Goal: Communication & Community: Share content

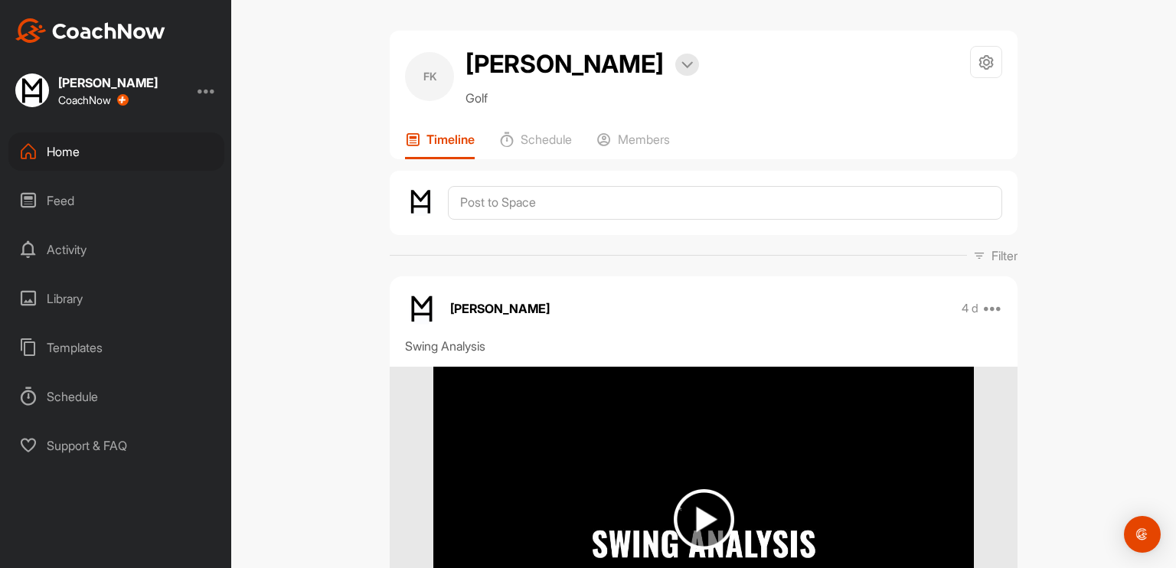
click at [76, 148] on div "Home" at bounding box center [116, 151] width 216 height 38
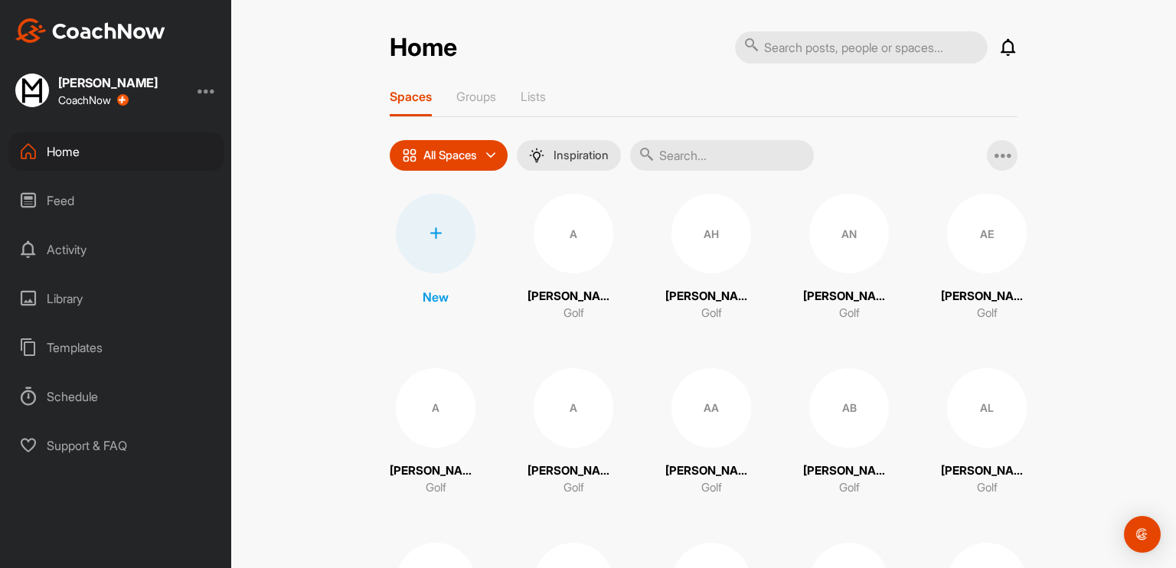
click at [833, 50] on input "text" at bounding box center [861, 47] width 253 height 32
type input "[PERSON_NAME]"
click at [701, 160] on input "text" at bounding box center [722, 155] width 184 height 31
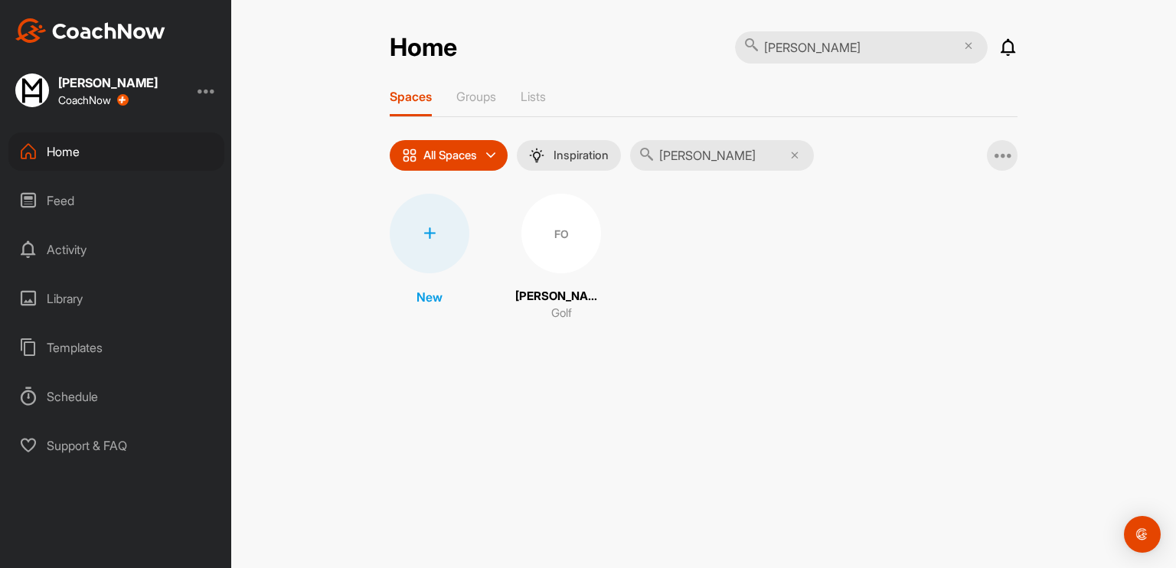
type input "[PERSON_NAME]"
click at [560, 232] on div "FO" at bounding box center [561, 234] width 80 height 80
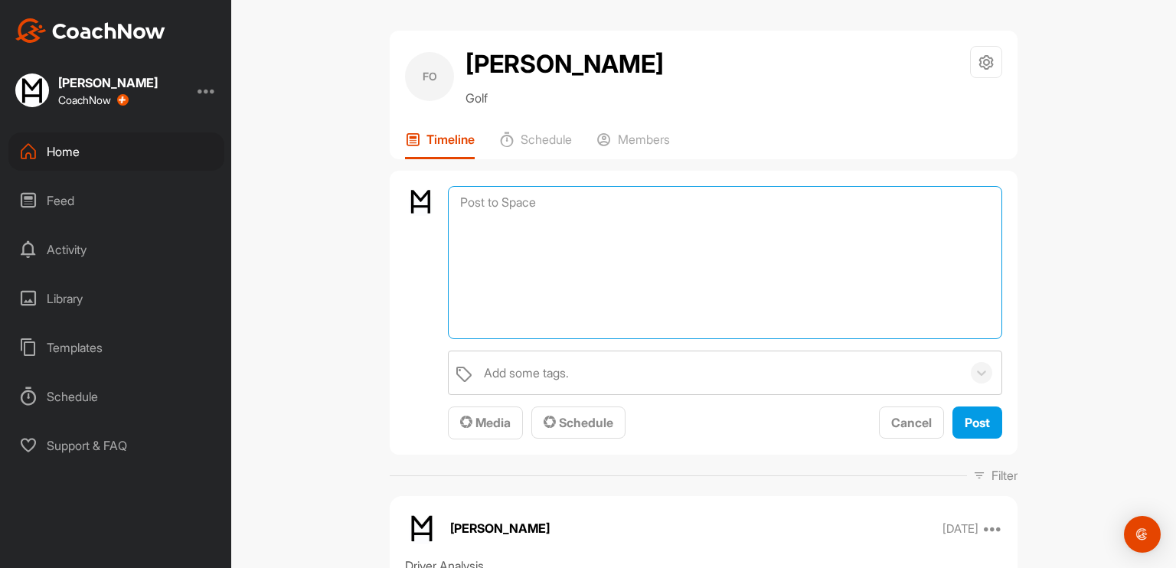
click at [524, 239] on textarea at bounding box center [725, 262] width 554 height 153
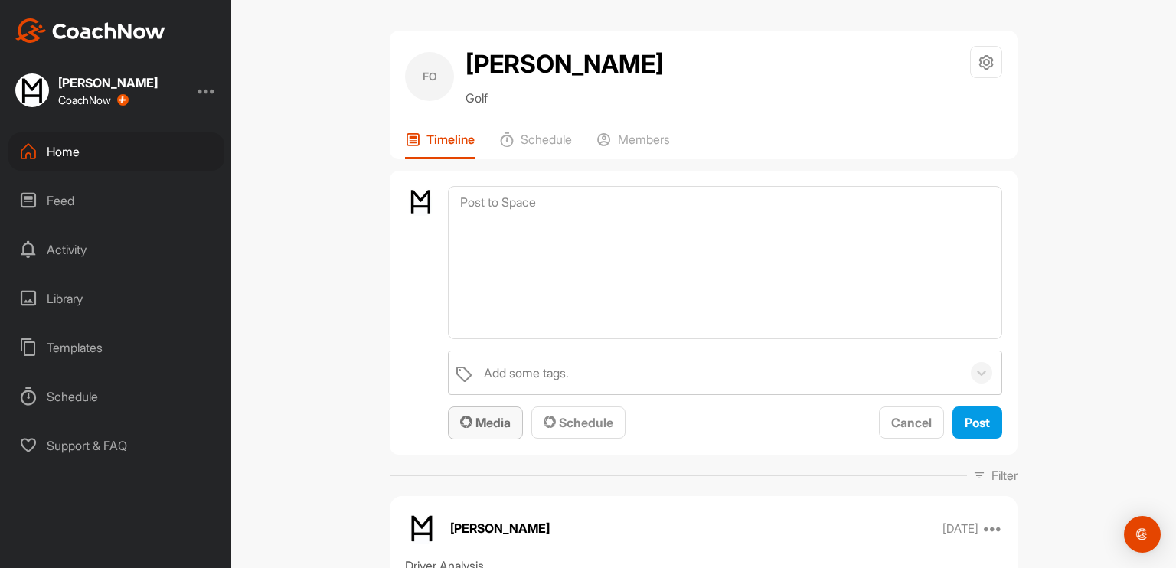
click at [477, 430] on span "Media" at bounding box center [485, 422] width 51 height 15
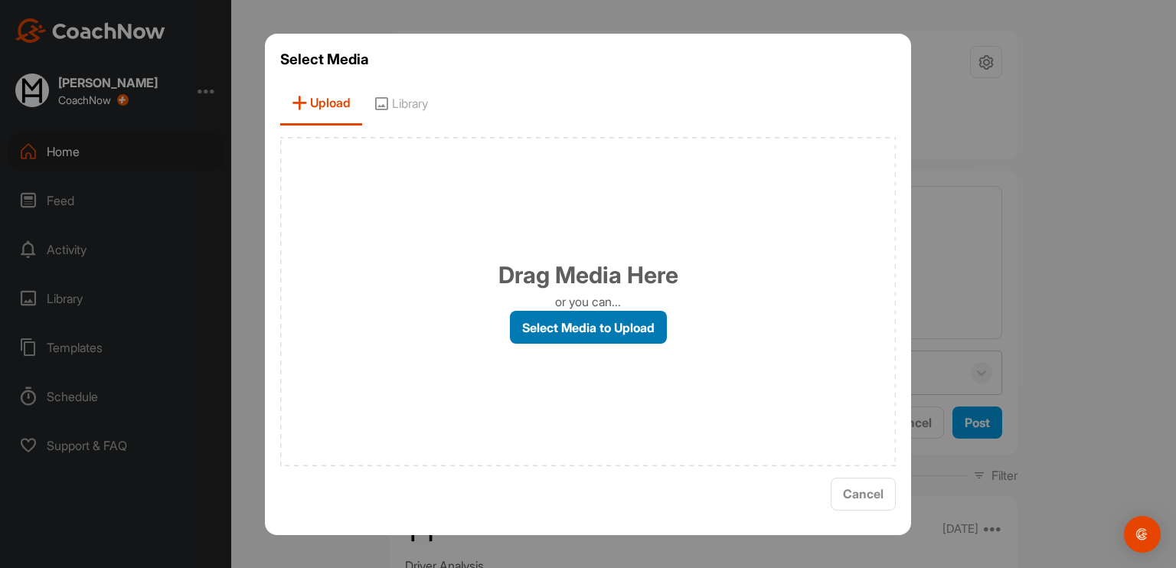
click at [555, 340] on label "Select Media to Upload" at bounding box center [588, 327] width 157 height 33
click at [0, 0] on input "Select Media to Upload" at bounding box center [0, 0] width 0 height 0
click at [864, 495] on span "Cancel" at bounding box center [863, 493] width 41 height 15
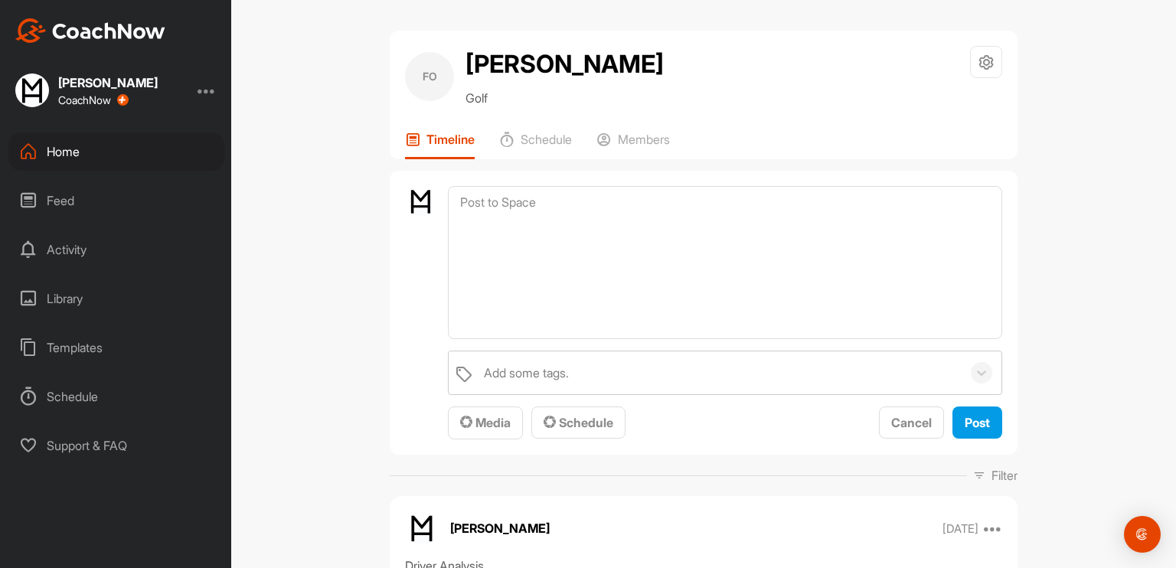
drag, startPoint x: 582, startPoint y: 100, endPoint x: 462, endPoint y: 57, distance: 126.9
click at [465, 57] on h2 "[PERSON_NAME]" at bounding box center [564, 64] width 198 height 37
copy h2 "[PERSON_NAME]"
click at [479, 430] on span "Media" at bounding box center [485, 422] width 51 height 15
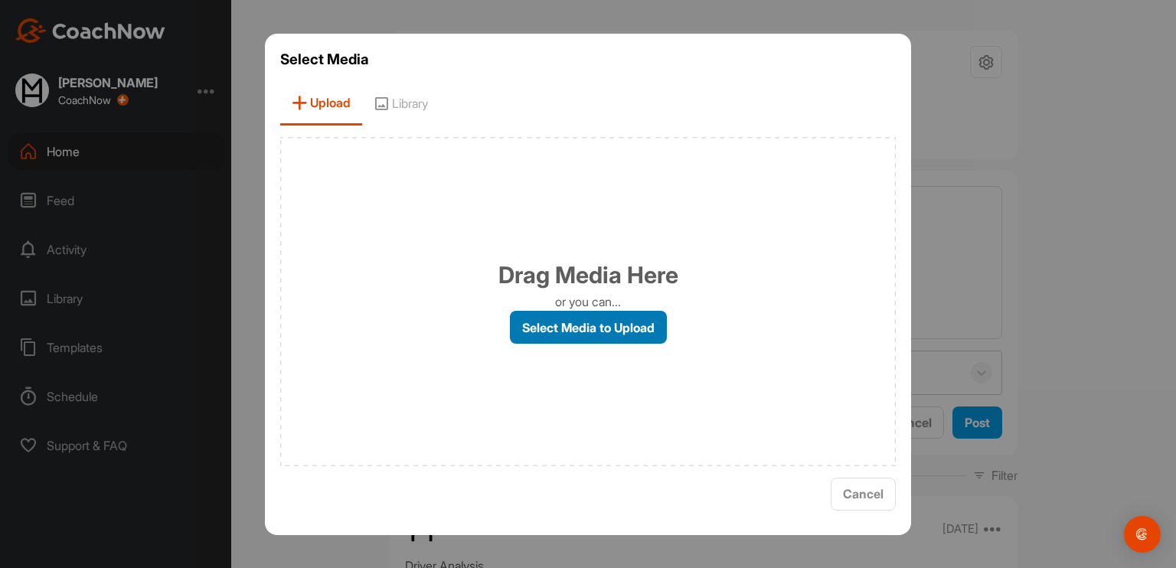
click at [557, 327] on label "Select Media to Upload" at bounding box center [588, 327] width 157 height 33
click at [0, 0] on input "Select Media to Upload" at bounding box center [0, 0] width 0 height 0
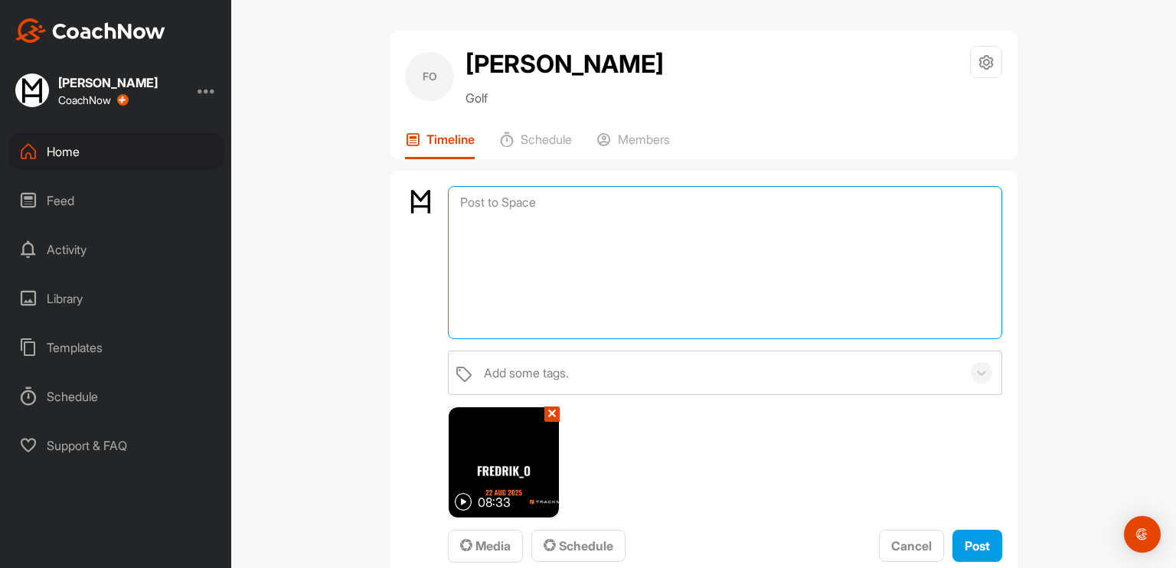
click at [474, 240] on textarea at bounding box center [725, 262] width 554 height 153
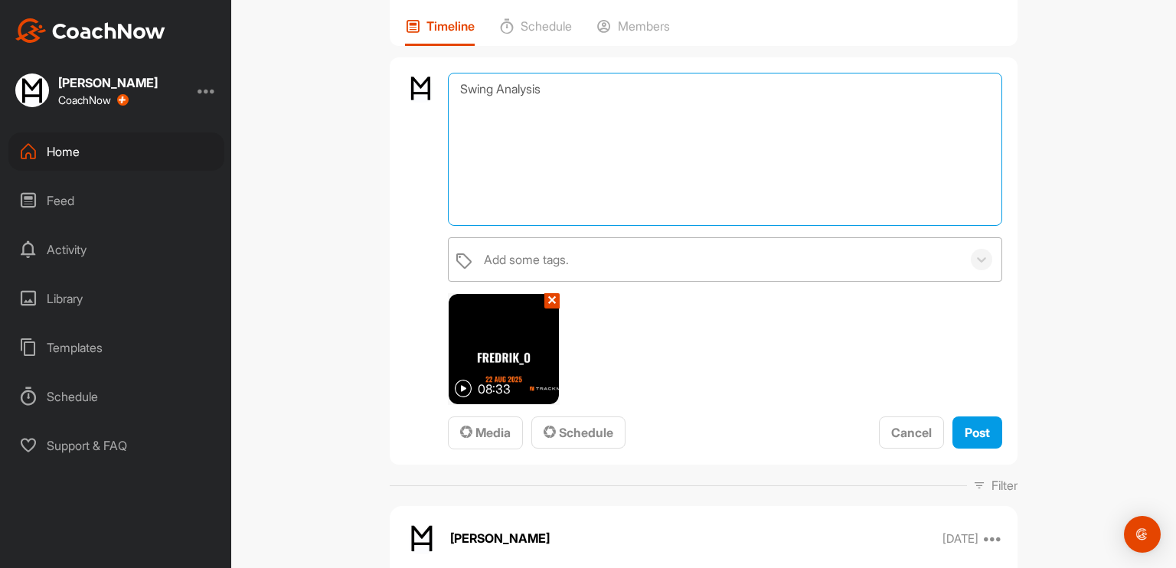
scroll to position [116, 0]
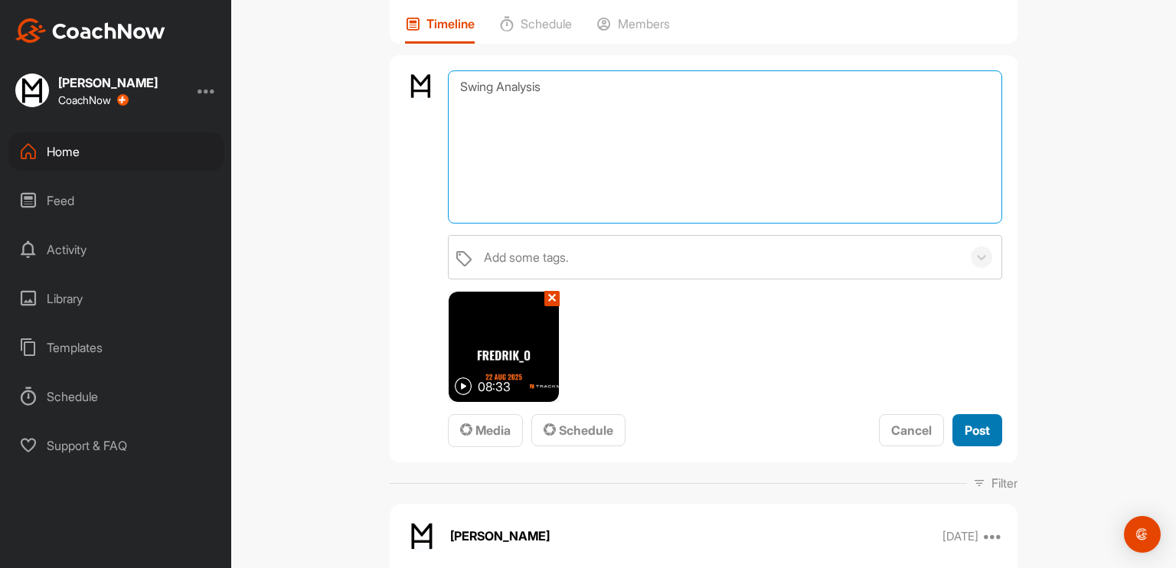
type textarea "Swing Analysis"
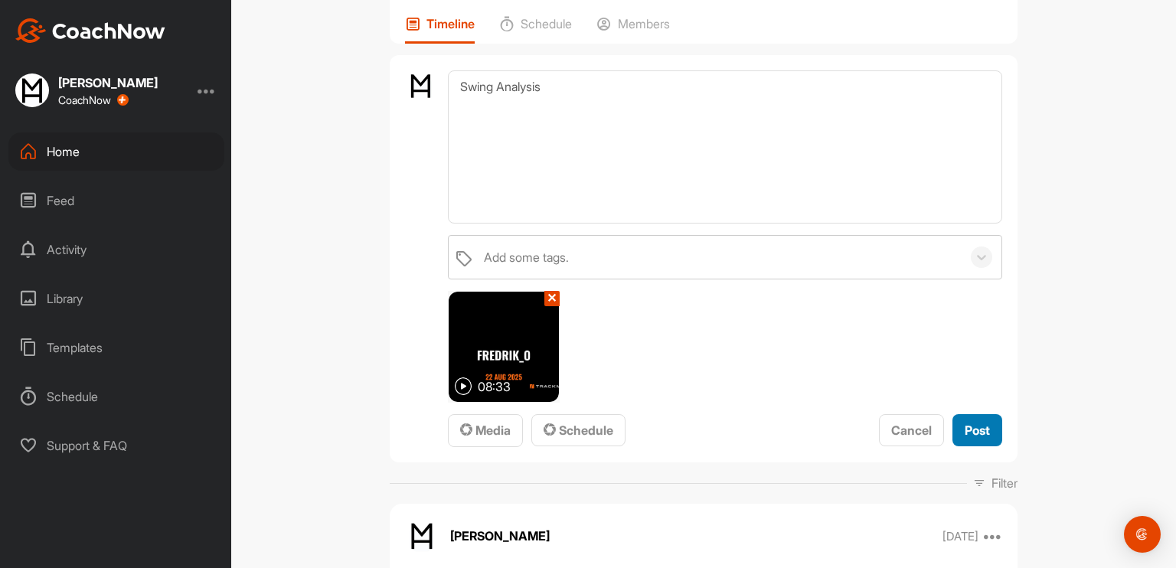
click at [969, 439] on div "Post" at bounding box center [977, 430] width 25 height 18
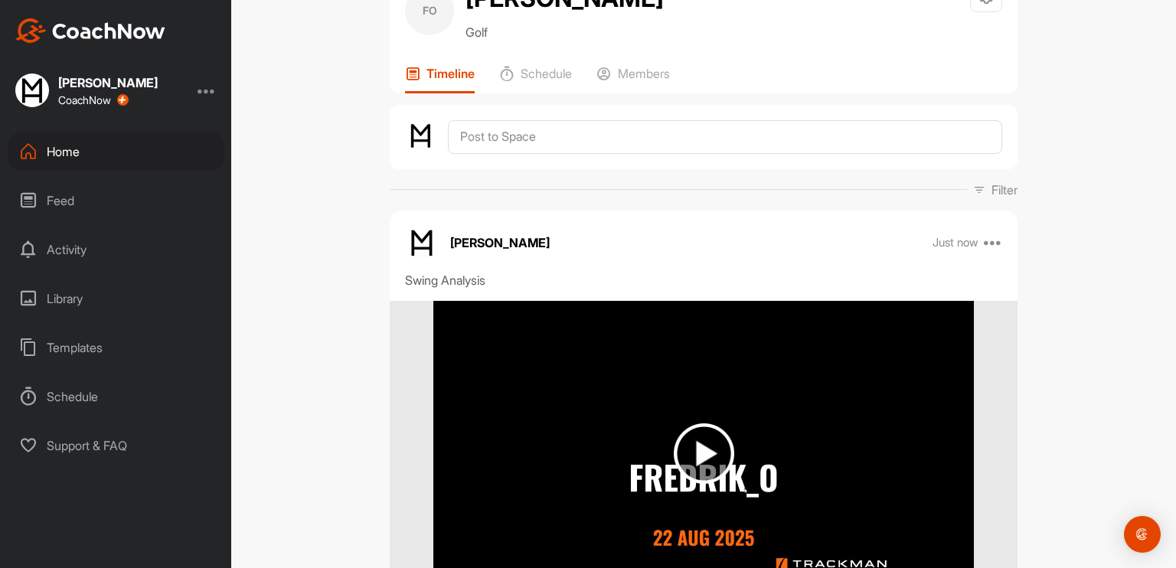
scroll to position [31, 0]
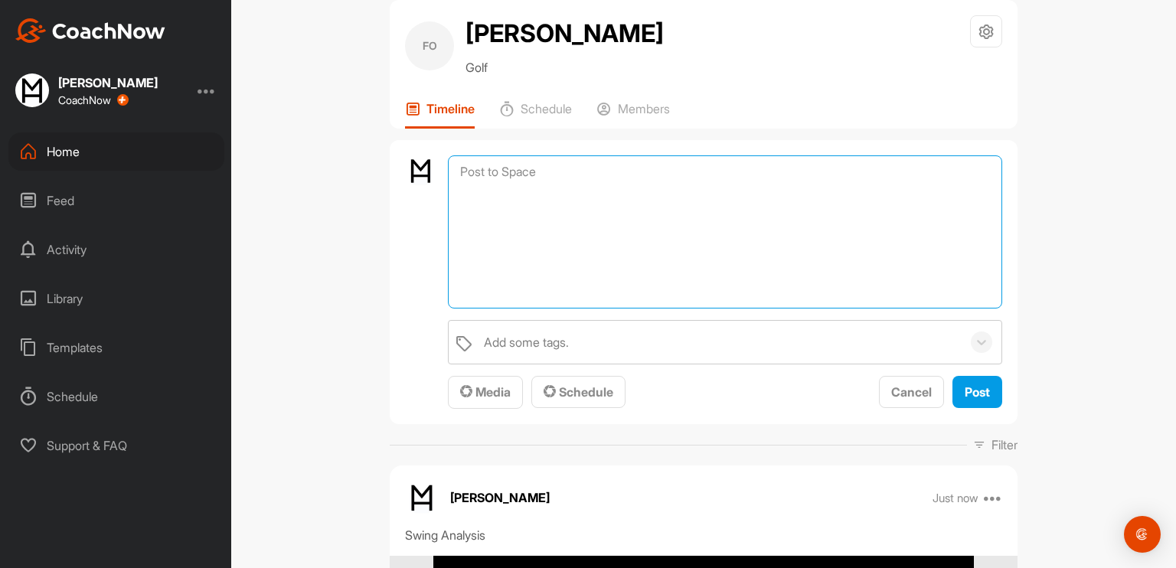
click at [534, 214] on textarea at bounding box center [725, 231] width 554 height 153
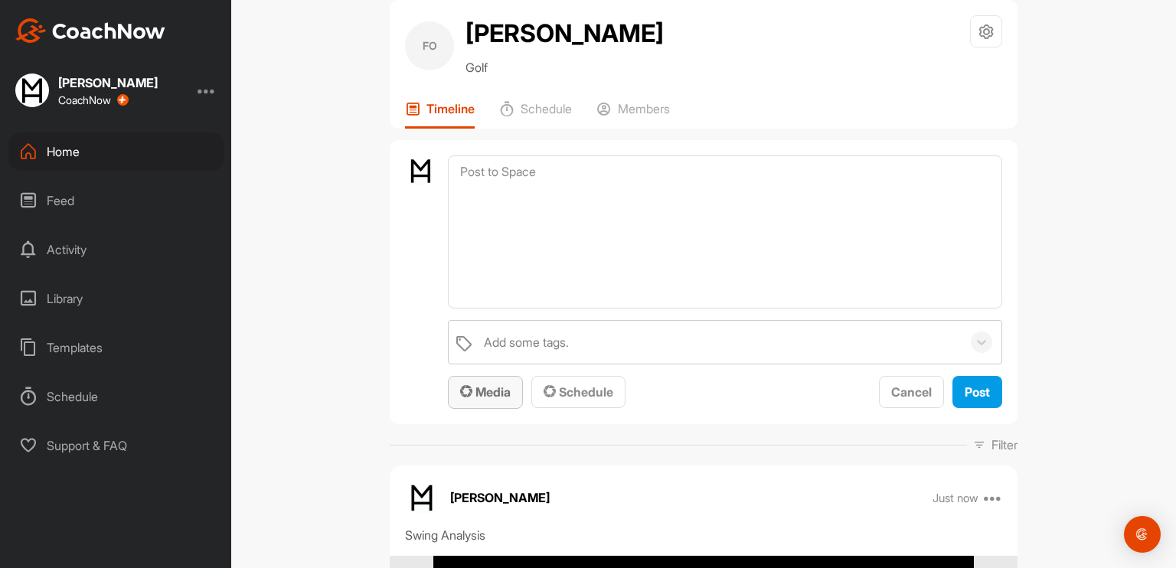
click at [484, 400] on span "Media" at bounding box center [485, 391] width 51 height 15
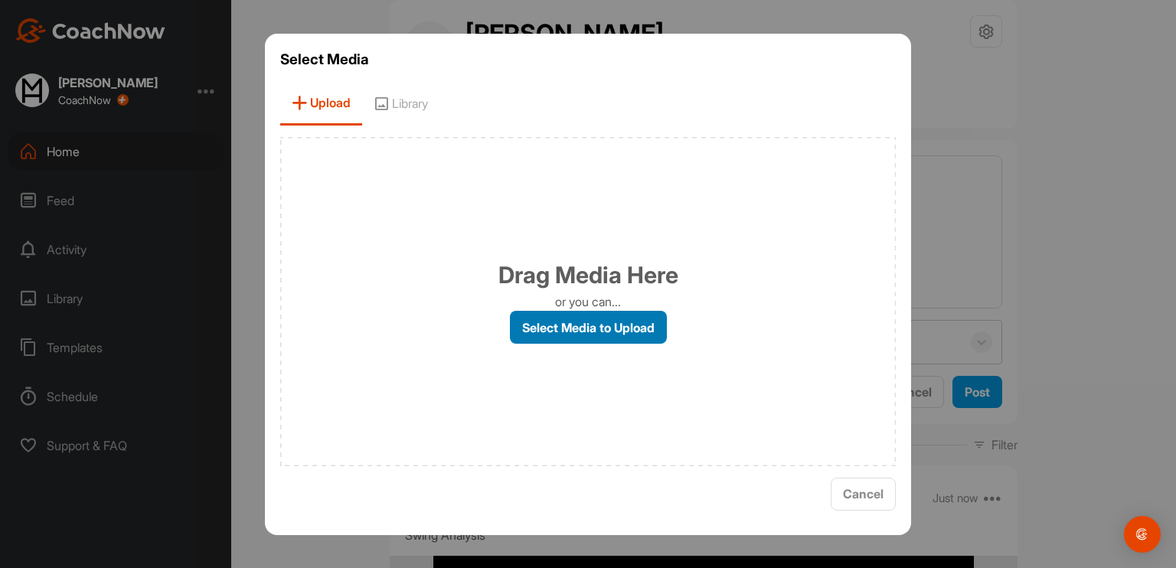
click at [557, 336] on label "Select Media to Upload" at bounding box center [588, 327] width 157 height 33
click at [0, 0] on input "Select Media to Upload" at bounding box center [0, 0] width 0 height 0
